Goal: Check status: Check status

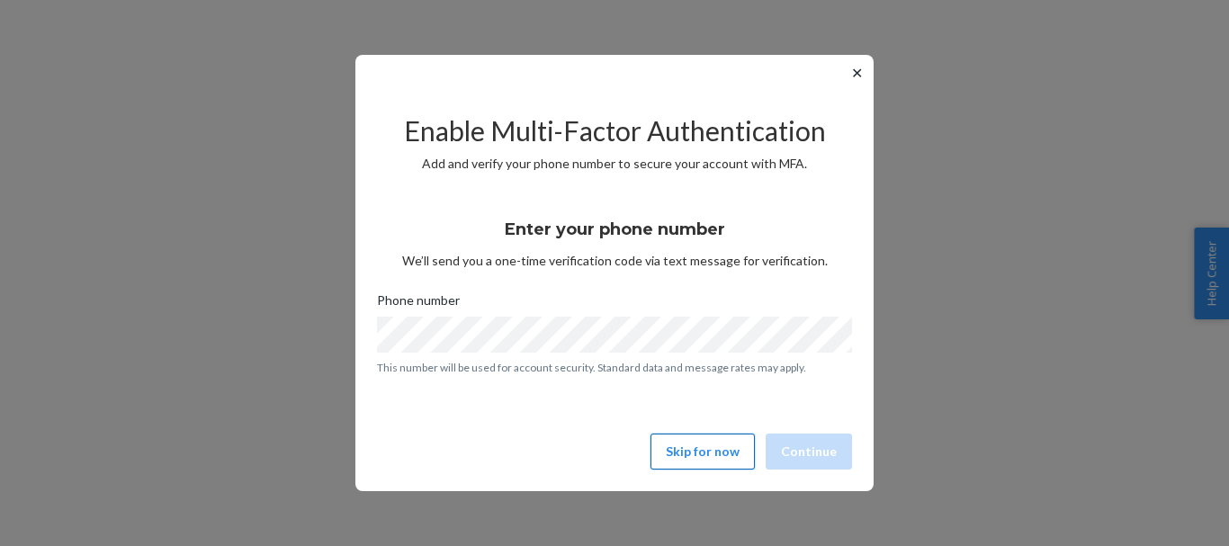
click at [712, 459] on button "Skip for now" at bounding box center [703, 452] width 104 height 36
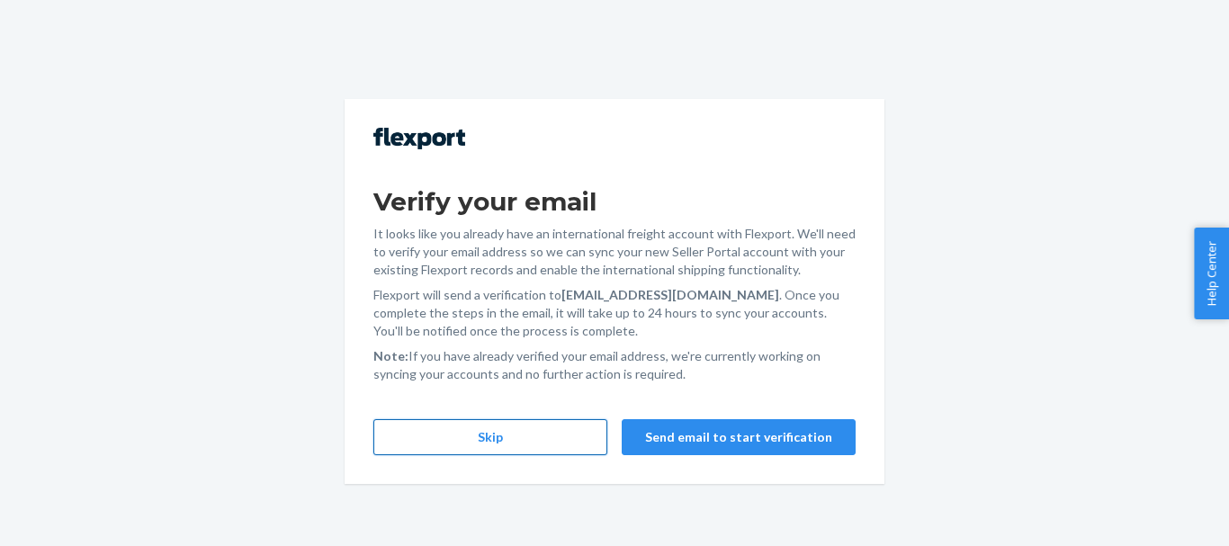
click at [532, 428] on button "Skip" at bounding box center [490, 437] width 234 height 36
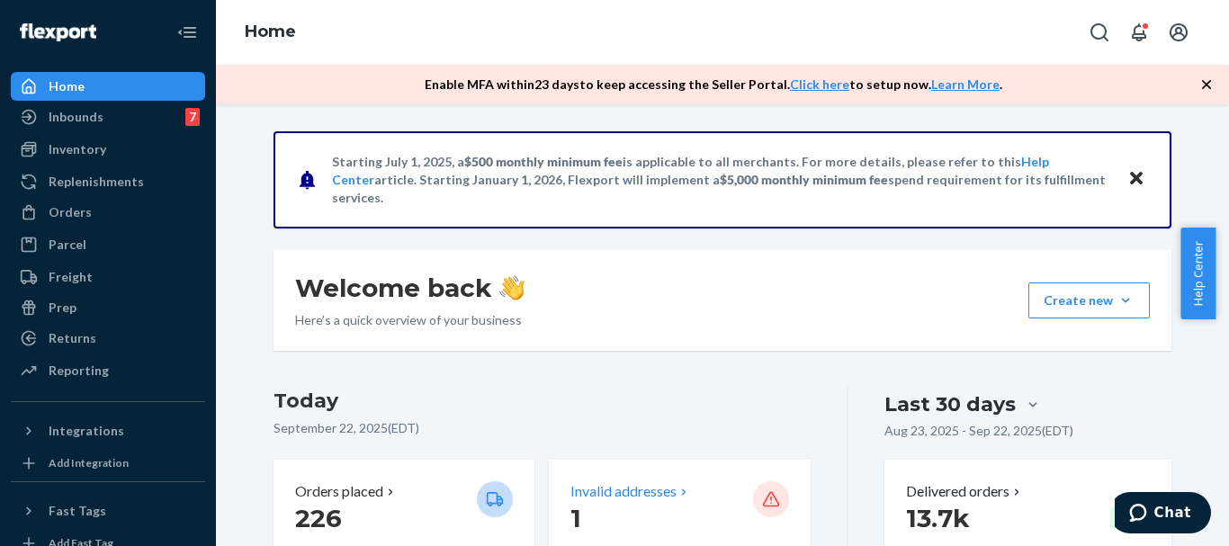
click at [602, 493] on p "Invalid addresses" at bounding box center [623, 491] width 106 height 21
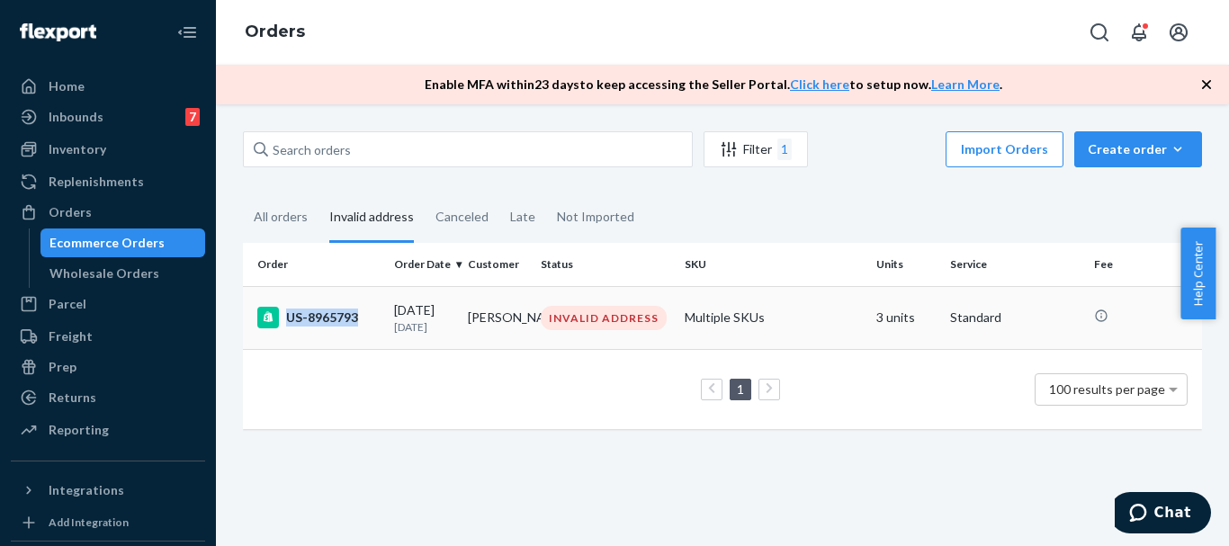
copy div "US-8965793"
click at [356, 319] on div "US-8965793" at bounding box center [318, 318] width 122 height 22
